Goal: Task Accomplishment & Management: Complete application form

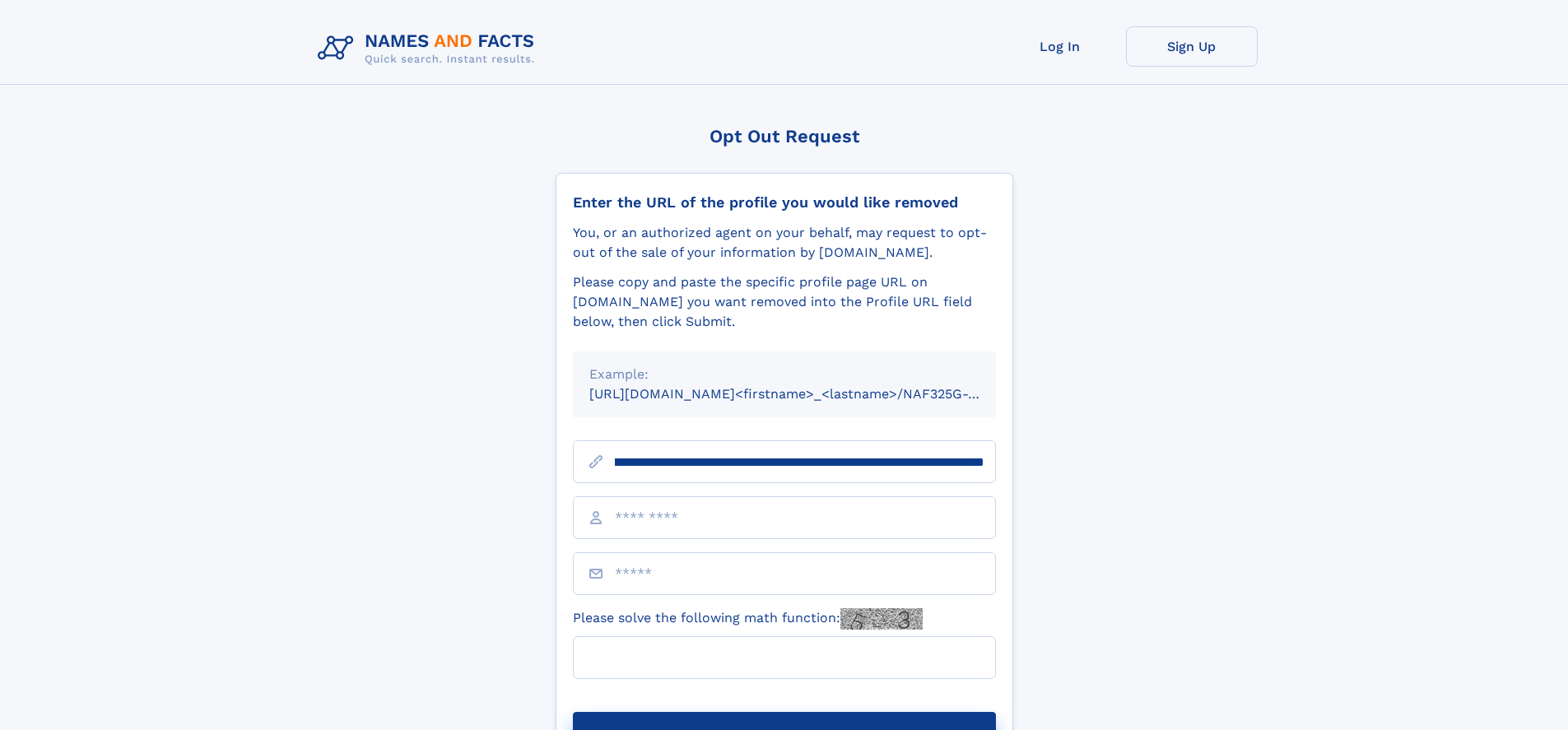
scroll to position [0, 189]
type input "**********"
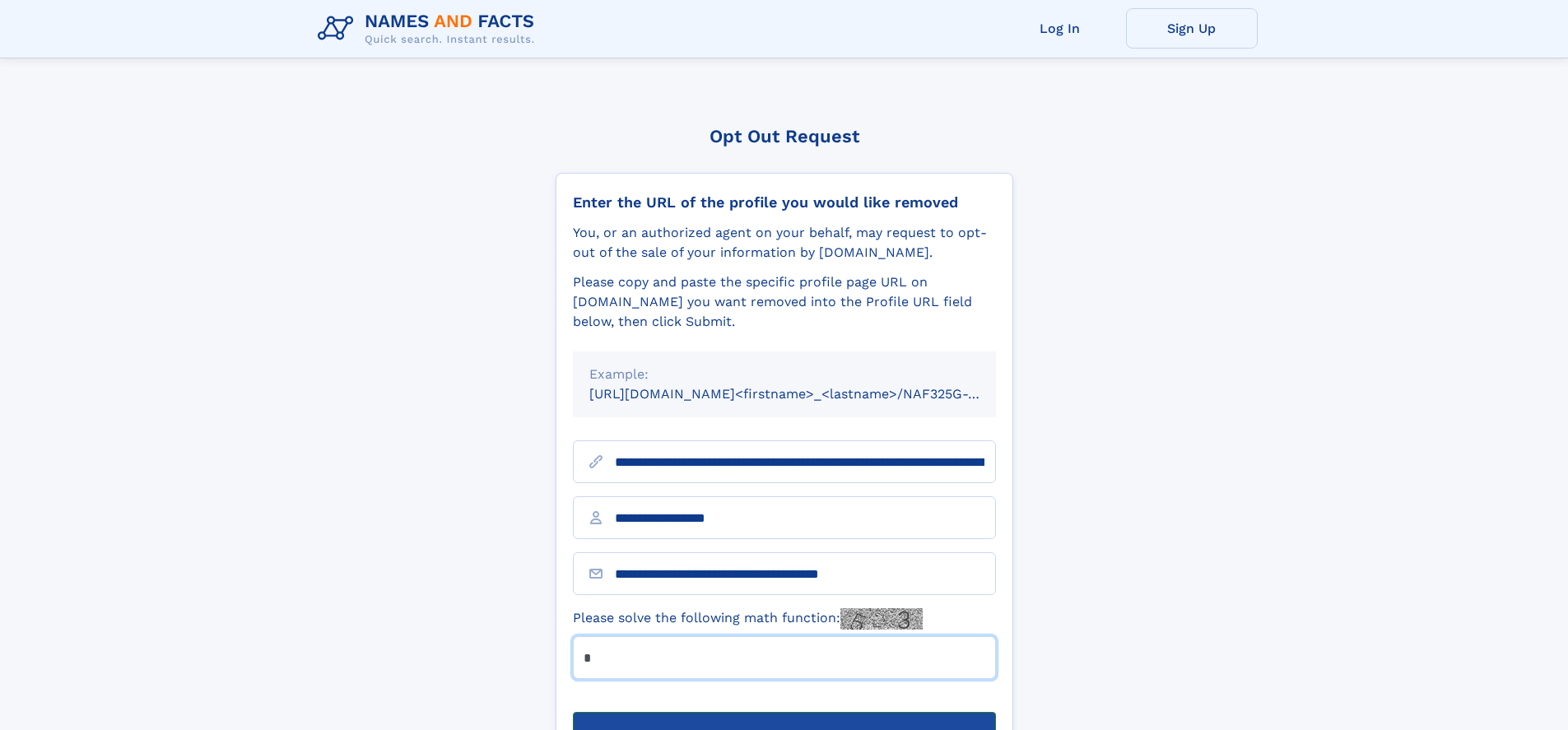
type input "*"
click at [783, 712] on button "Submit Opt Out Request" at bounding box center [784, 739] width 423 height 53
